Goal: Use online tool/utility: Utilize a website feature to perform a specific function

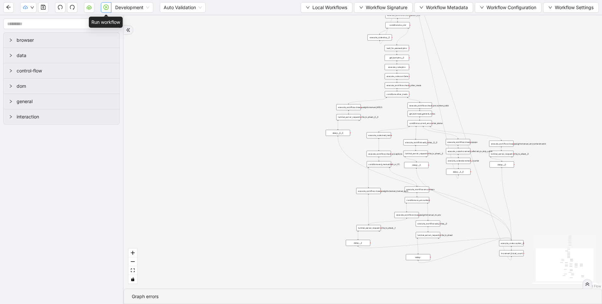
click at [105, 7] on icon "play-circle" at bounding box center [106, 7] width 5 height 5
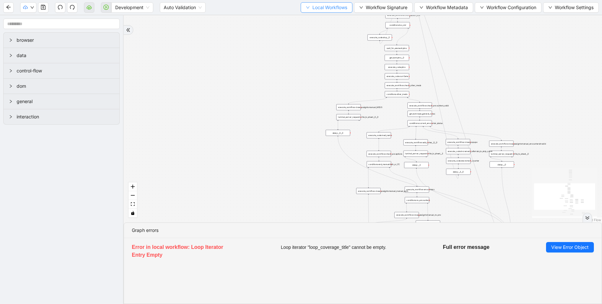
click at [339, 8] on span "Local Workflows" at bounding box center [330, 7] width 35 height 7
click at [331, 20] on span "Select" at bounding box center [324, 20] width 42 height 7
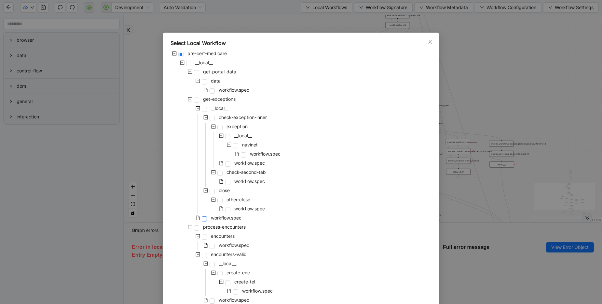
click at [204, 220] on span at bounding box center [204, 218] width 5 height 5
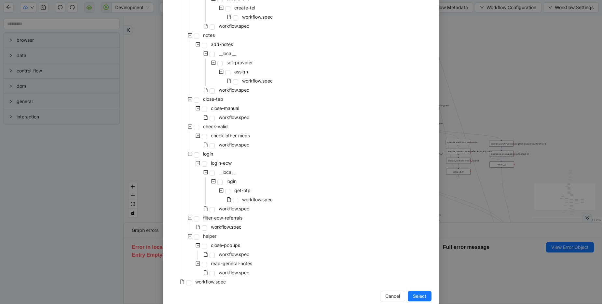
scroll to position [285, 0]
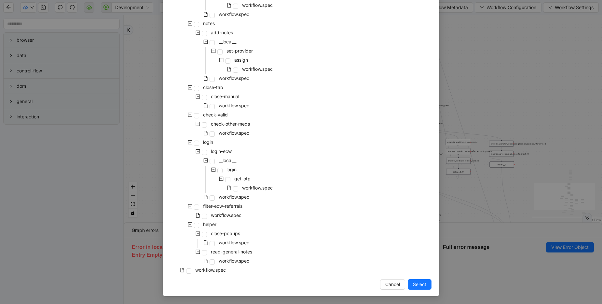
click at [478, 98] on div "Select Local Workflow pre-cert-medicare __local__ get-portal-data data workflow…" at bounding box center [301, 152] width 602 height 304
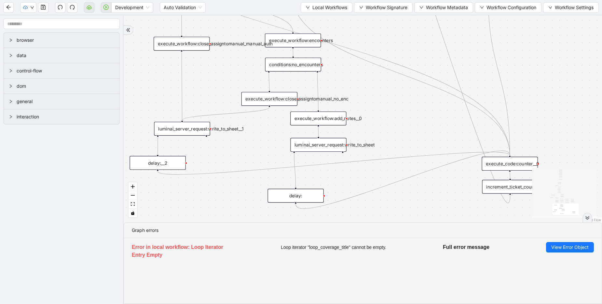
click at [275, 160] on div "trigger execute_workflow:check_exceptions execute_workflow:encounters execute_w…" at bounding box center [363, 118] width 479 height 207
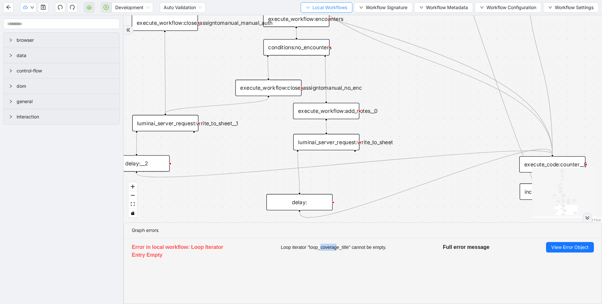
click at [327, 10] on span "Local Workflows" at bounding box center [330, 7] width 35 height 7
click at [324, 19] on span "Select" at bounding box center [324, 20] width 42 height 7
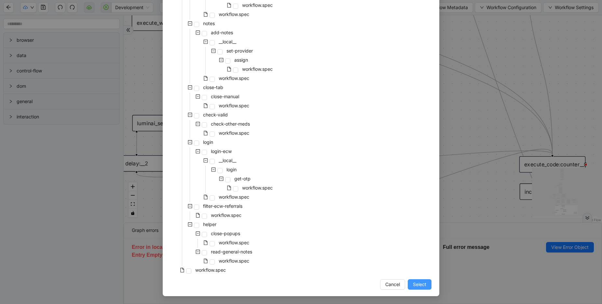
click at [413, 287] on span "Select" at bounding box center [419, 283] width 13 height 7
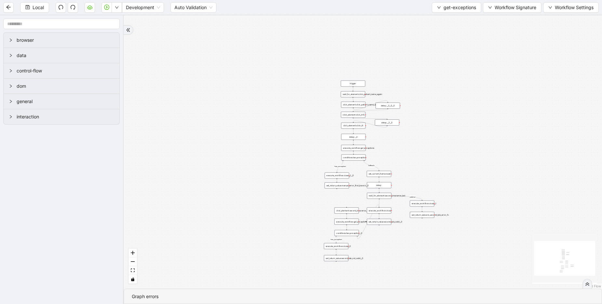
click at [422, 139] on div "fallback fallback has_exception has_exception onError trigger click_element:cli…" at bounding box center [363, 151] width 479 height 273
click at [454, 9] on span "get-exceptions" at bounding box center [460, 7] width 33 height 7
click at [445, 17] on span "Select" at bounding box center [455, 20] width 39 height 7
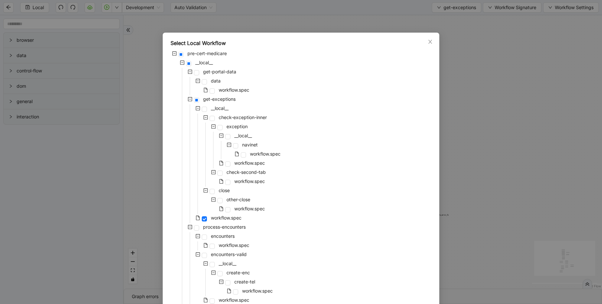
scroll to position [195, 0]
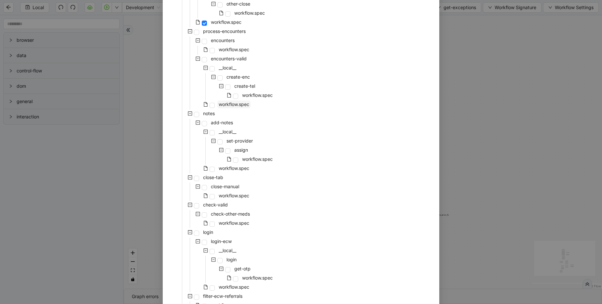
click at [219, 106] on span "workflow.spec" at bounding box center [234, 104] width 31 height 6
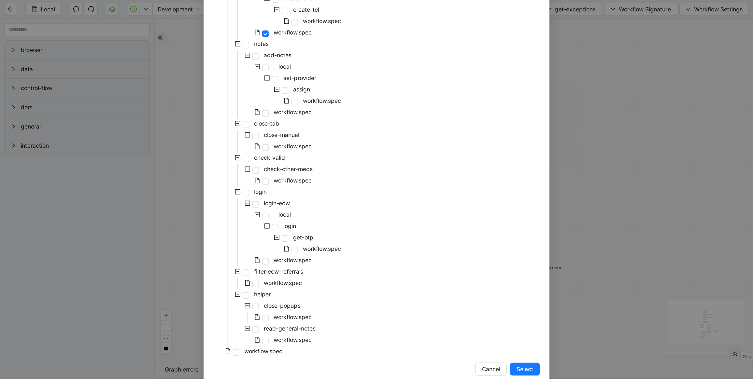
scroll to position [285, 0]
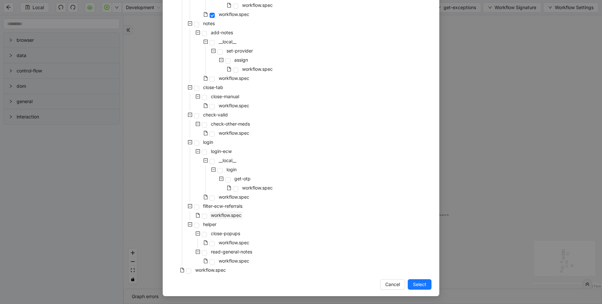
click at [234, 216] on span "workflow.spec" at bounding box center [226, 215] width 31 height 6
click at [417, 283] on span "Select" at bounding box center [419, 283] width 13 height 7
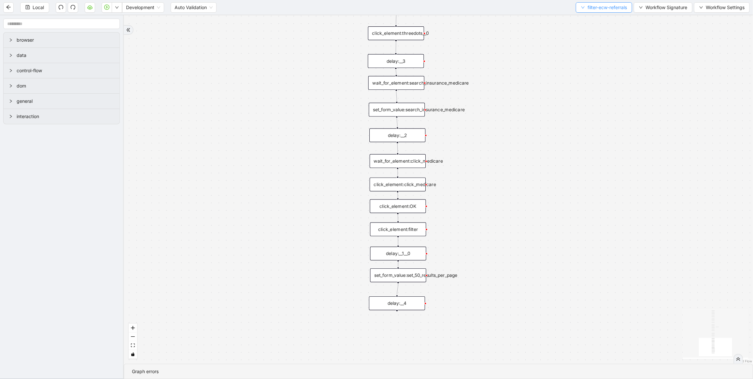
click at [594, 11] on button "filter-ecw-referrals" at bounding box center [604, 7] width 56 height 10
click at [591, 18] on span "Select" at bounding box center [602, 19] width 48 height 7
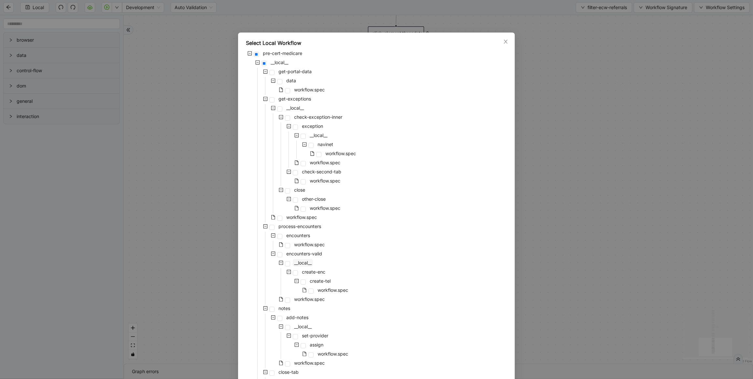
scroll to position [209, 0]
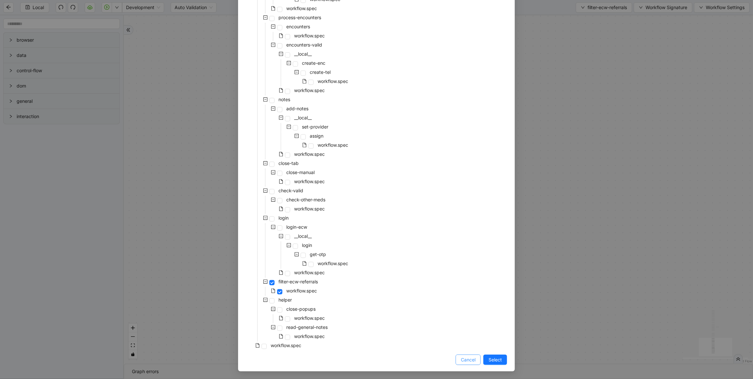
click at [463, 303] on span "Cancel" at bounding box center [468, 360] width 15 height 7
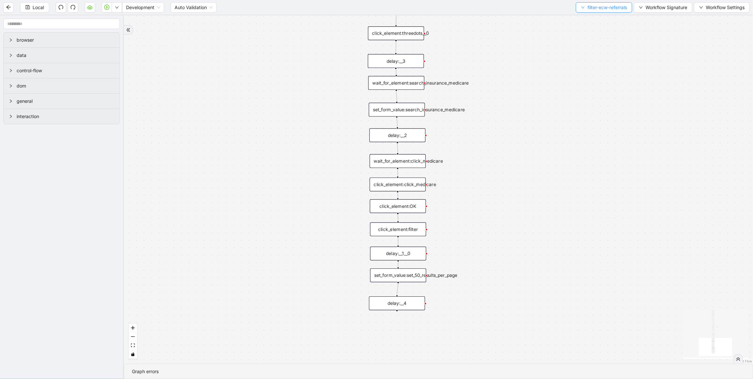
click at [597, 3] on button "filter-ecw-referrals" at bounding box center [604, 7] width 56 height 10
click at [583, 17] on span "Select" at bounding box center [602, 19] width 48 height 7
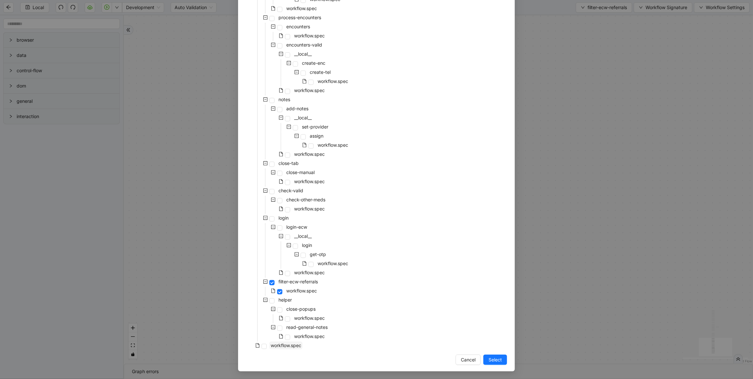
click at [293, 303] on span "workflow.spec" at bounding box center [286, 346] width 31 height 6
drag, startPoint x: 495, startPoint y: 359, endPoint x: 0, endPoint y: 209, distance: 516.8
click at [495, 303] on span "Select" at bounding box center [494, 360] width 13 height 7
click at [492, 303] on div "onError onError trigger wait_until_loaded: click_element:popup click_element:th…" at bounding box center [438, 189] width 629 height 349
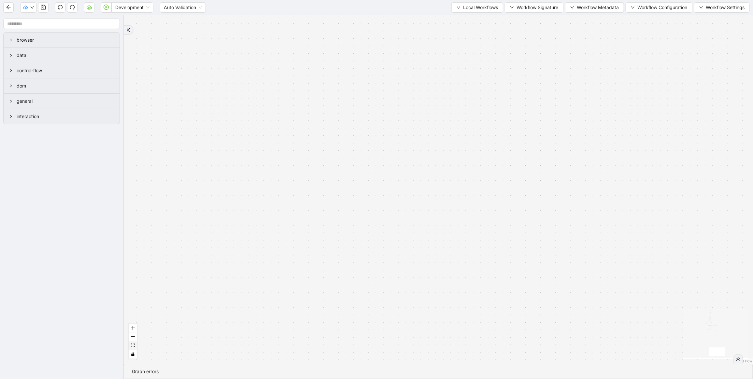
click at [134, 303] on icon "fit view" at bounding box center [133, 346] width 4 height 4
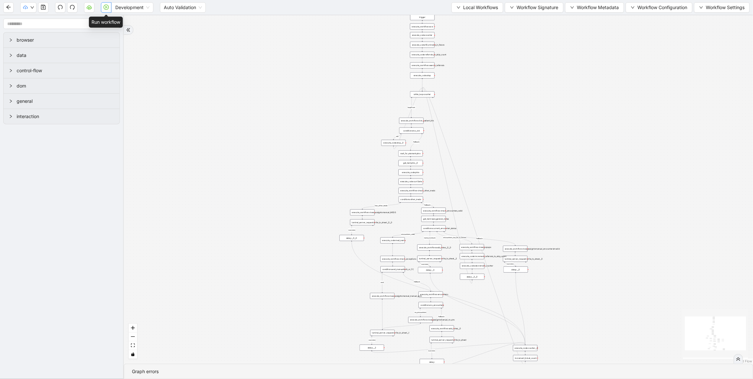
click at [107, 11] on button "button" at bounding box center [106, 7] width 10 height 10
click at [106, 6] on icon "play-circle" at bounding box center [106, 7] width 5 height 5
